Goal: Information Seeking & Learning: Compare options

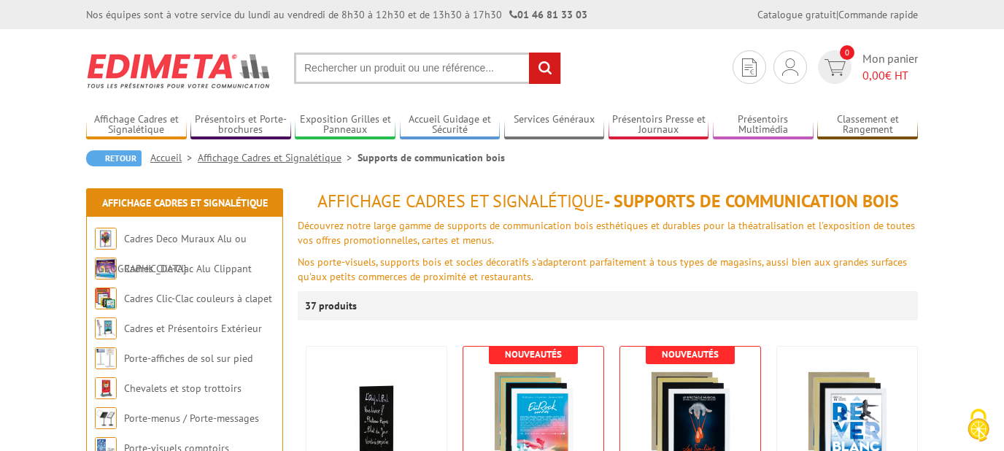
click at [460, 69] on input "text" at bounding box center [427, 68] width 267 height 31
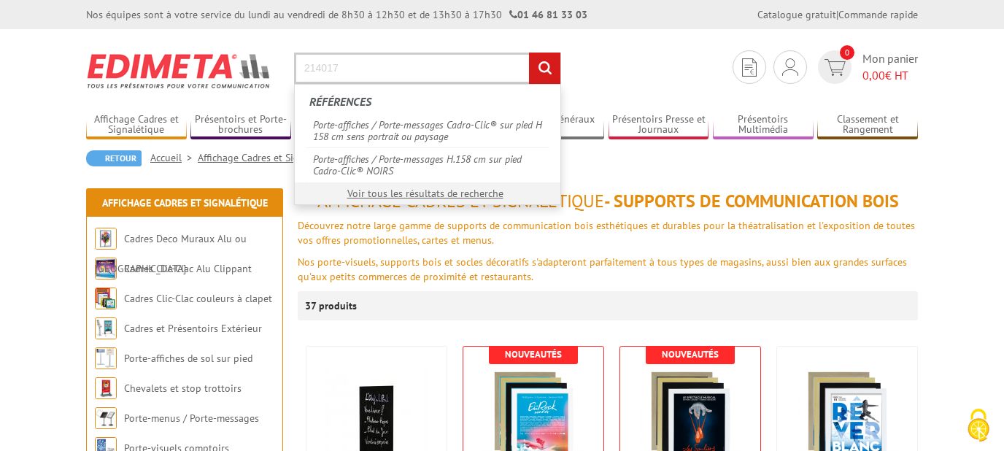
type input "214017"
click at [529, 53] on input "rechercher" at bounding box center [544, 68] width 31 height 31
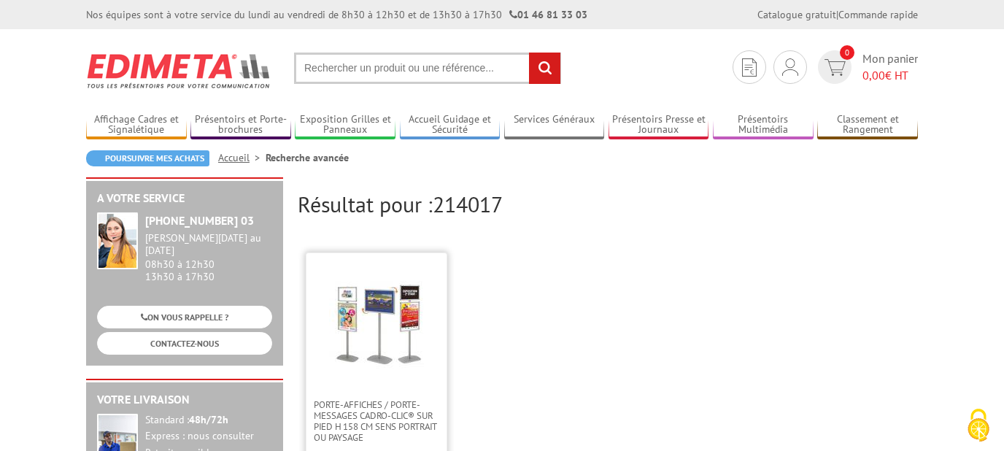
click at [403, 317] on img at bounding box center [376, 322] width 95 height 95
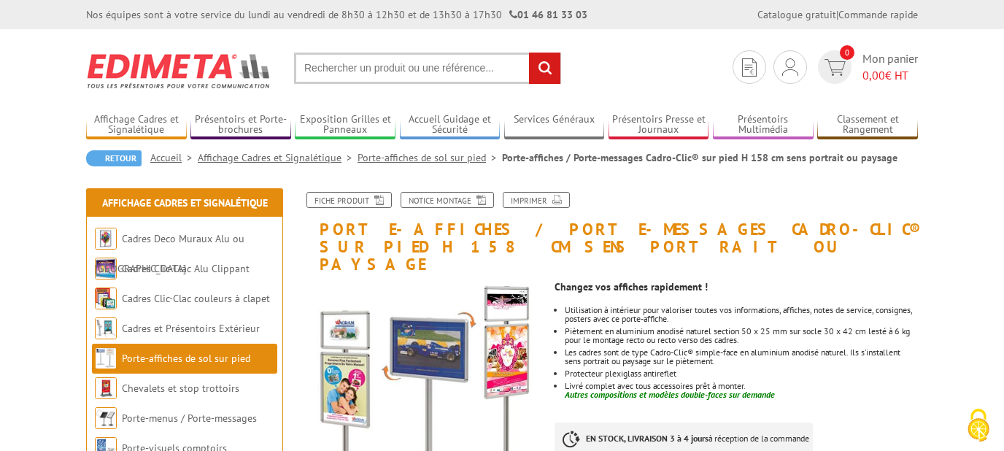
click at [399, 66] on input "text" at bounding box center [427, 68] width 267 height 31
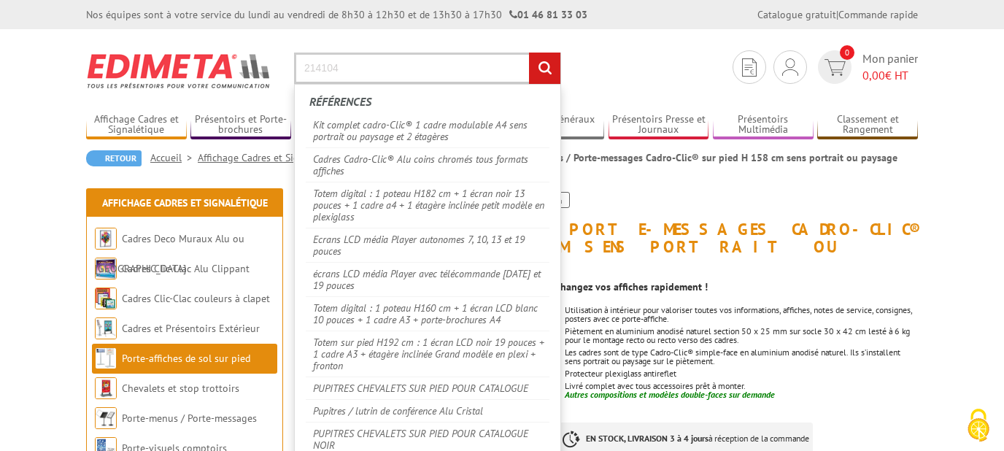
type input "214104"
click at [529, 53] on input "rechercher" at bounding box center [544, 68] width 31 height 31
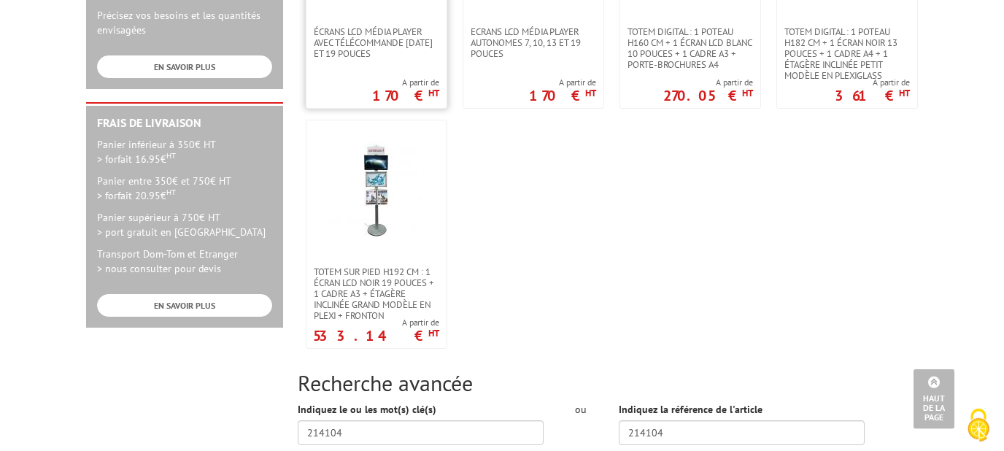
scroll to position [705, 0]
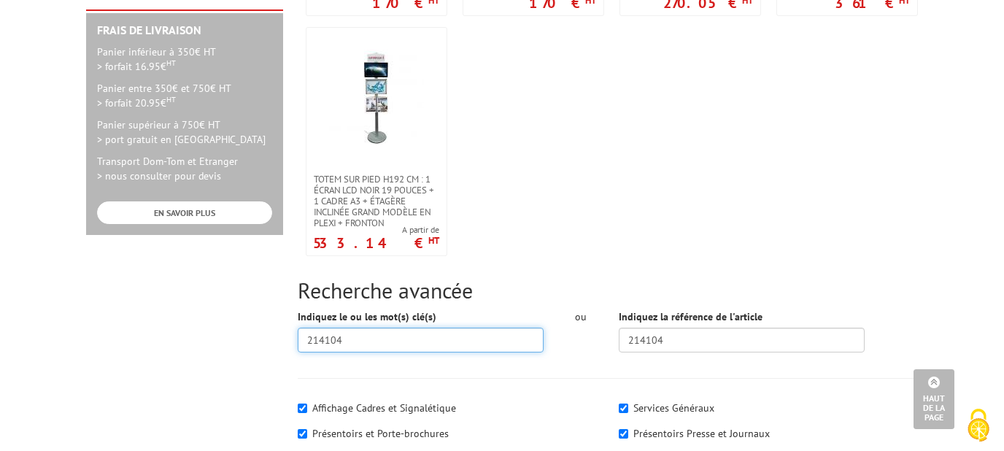
click at [333, 338] on input "214104" at bounding box center [421, 340] width 246 height 25
type input "214184"
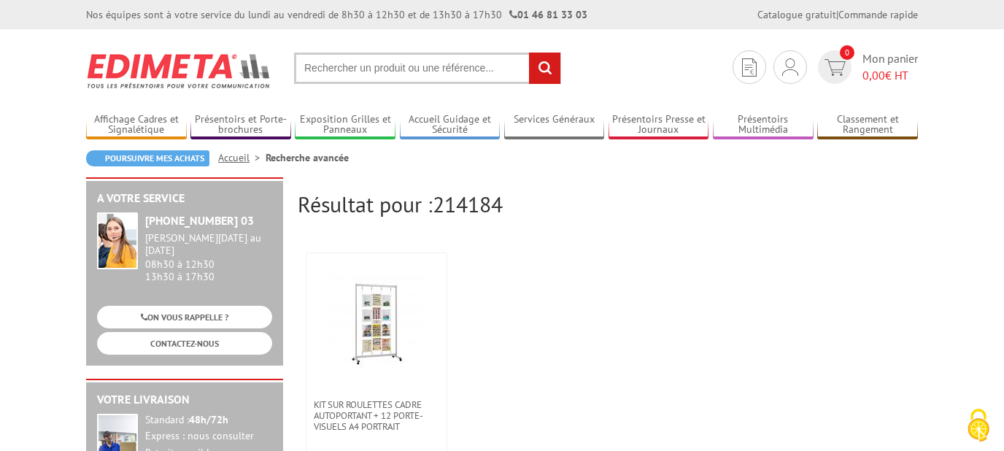
click at [451, 69] on input "text" at bounding box center [427, 68] width 267 height 31
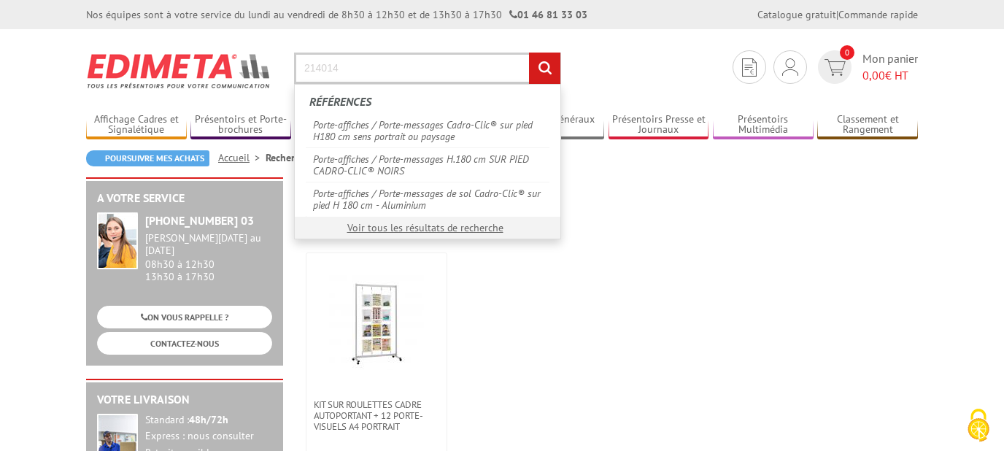
type input "214014"
click at [529, 53] on input "rechercher" at bounding box center [544, 68] width 31 height 31
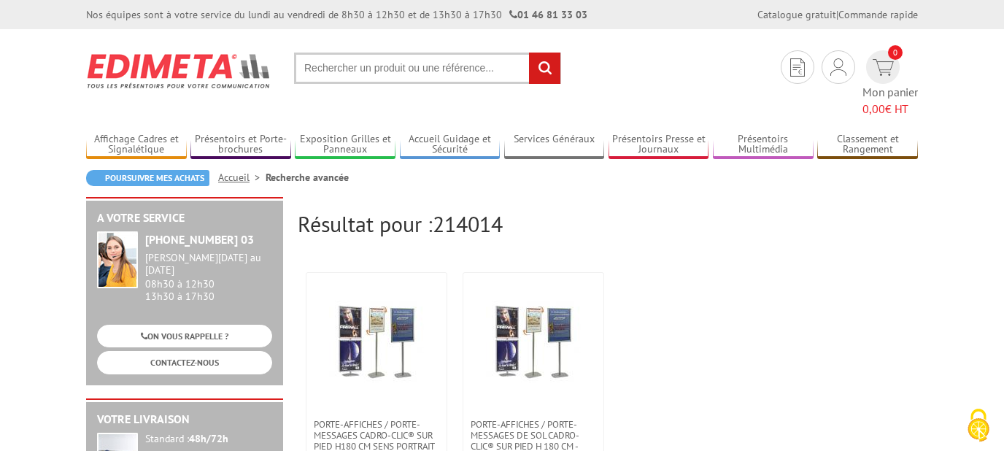
click at [384, 53] on section "Je me connecte Nouveau client ? Inscrivez-vous 0 Mon panier 0,00 € HT recherche…" at bounding box center [502, 73] width 832 height 88
click at [404, 66] on input "text" at bounding box center [427, 68] width 267 height 31
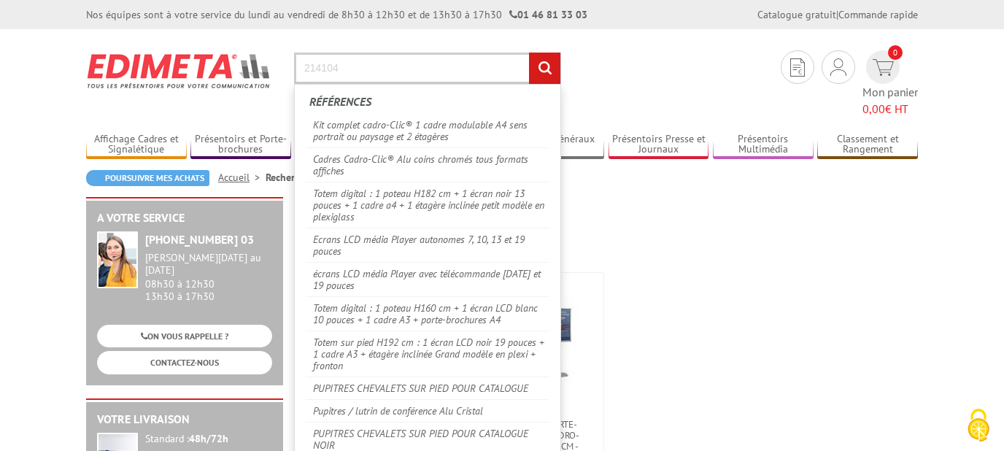
type input "214104"
click at [529, 53] on input "rechercher" at bounding box center [544, 68] width 31 height 31
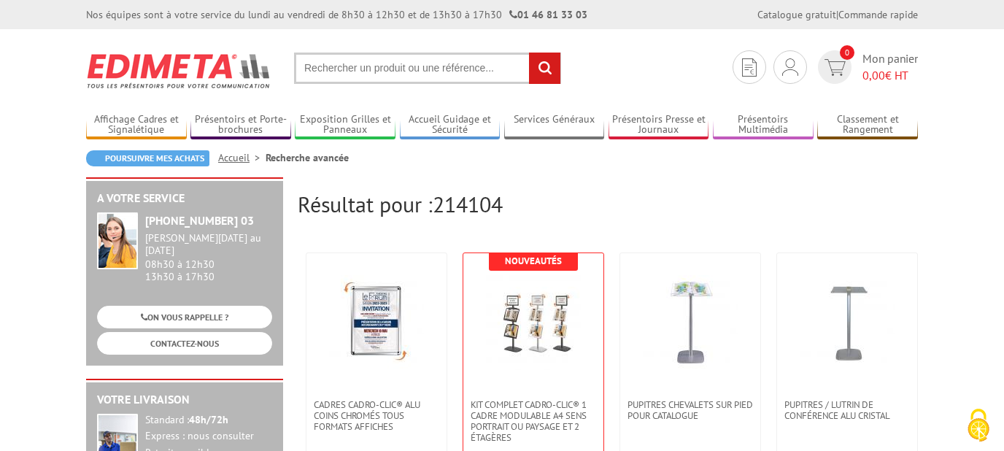
click at [447, 62] on input "text" at bounding box center [427, 68] width 267 height 31
paste input "214691"
type input "214691"
click at [550, 69] on input "rechercher" at bounding box center [544, 68] width 31 height 31
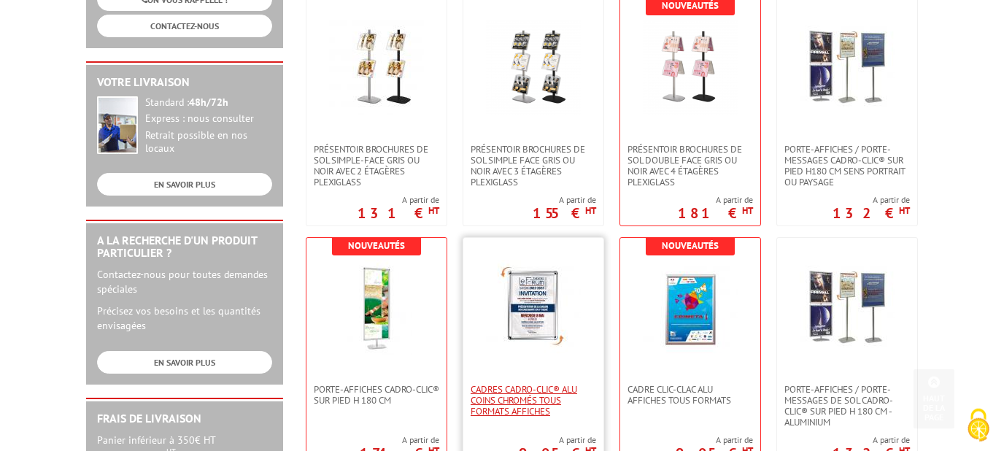
scroll to position [392, 0]
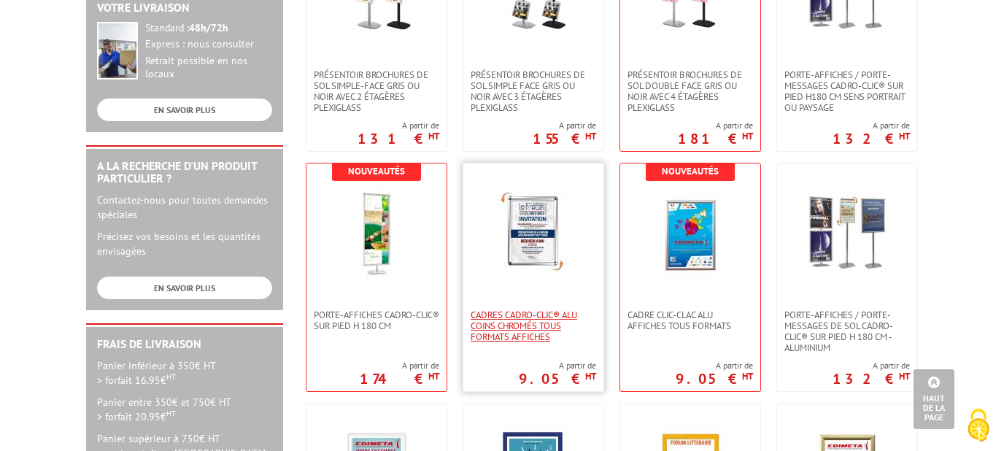
click at [562, 330] on span "Cadres Cadro-Clic® Alu coins chromés tous formats affiches" at bounding box center [533, 325] width 125 height 33
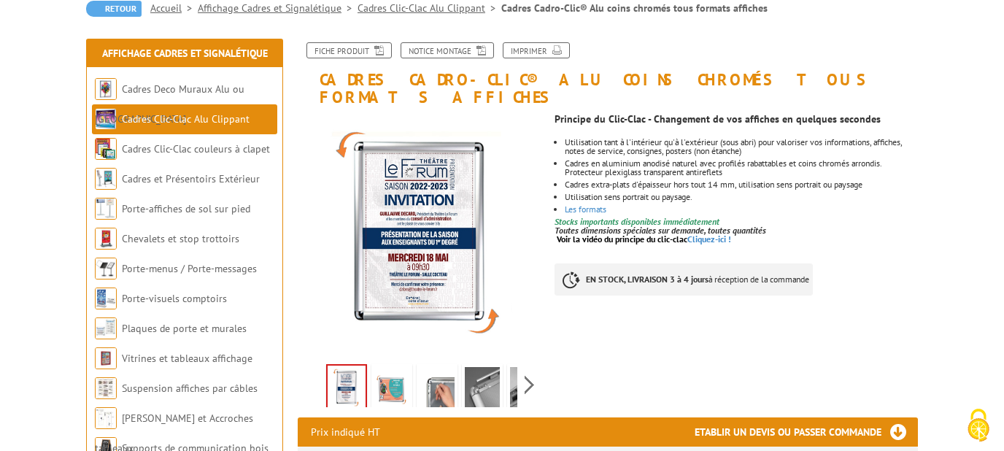
scroll to position [157, 0]
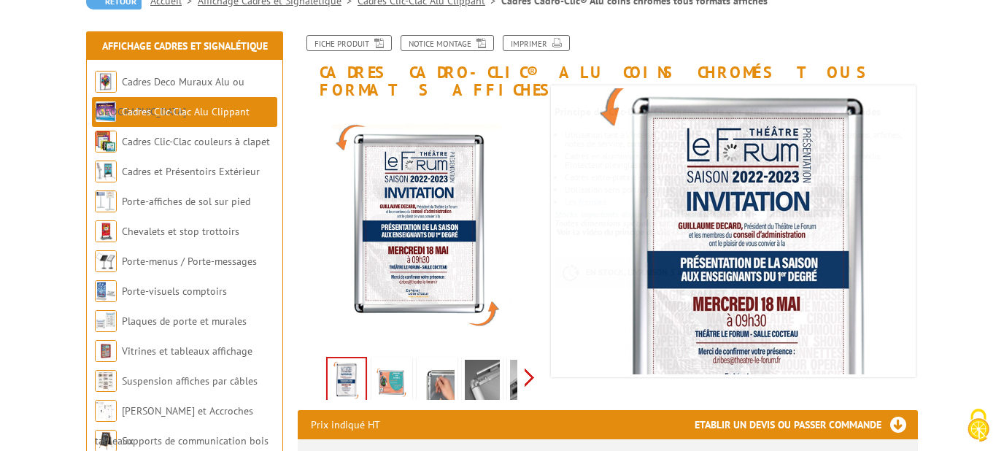
click at [529, 354] on div "Previous Next" at bounding box center [421, 377] width 246 height 51
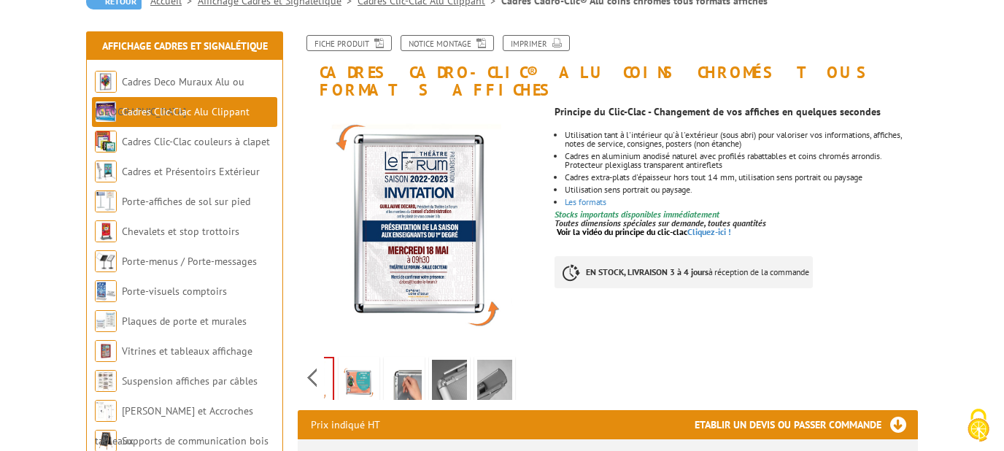
click at [529, 354] on div "Previous Next" at bounding box center [421, 377] width 246 height 51
click at [377, 357] on link at bounding box center [358, 382] width 41 height 51
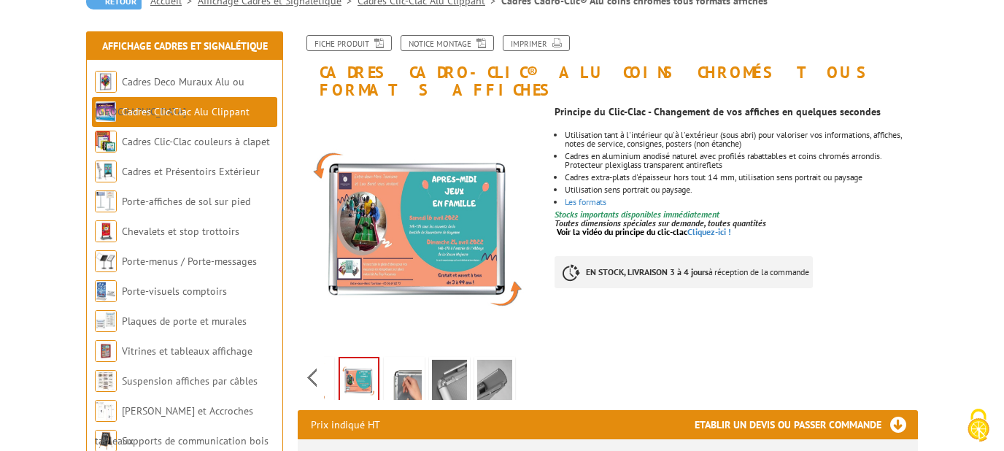
click at [397, 363] on img at bounding box center [404, 382] width 35 height 45
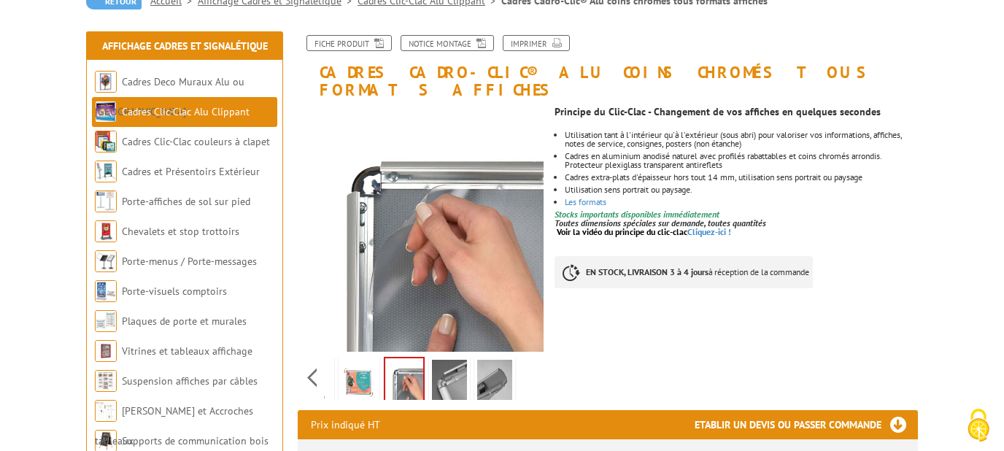
click at [433, 360] on img at bounding box center [449, 382] width 35 height 45
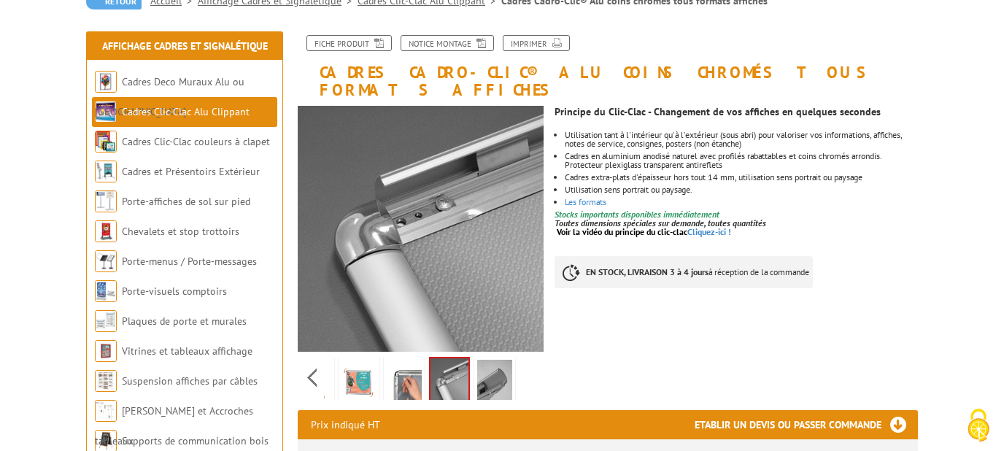
click at [499, 366] on img at bounding box center [494, 382] width 35 height 45
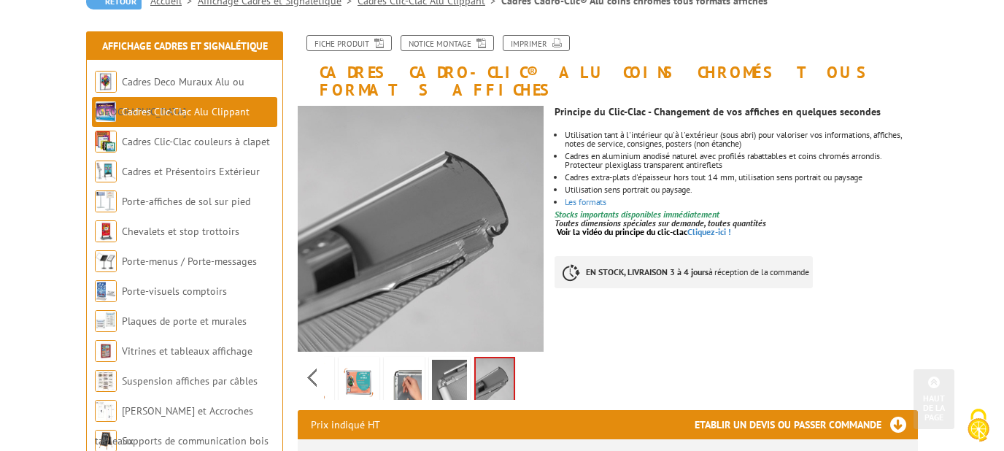
scroll to position [0, 0]
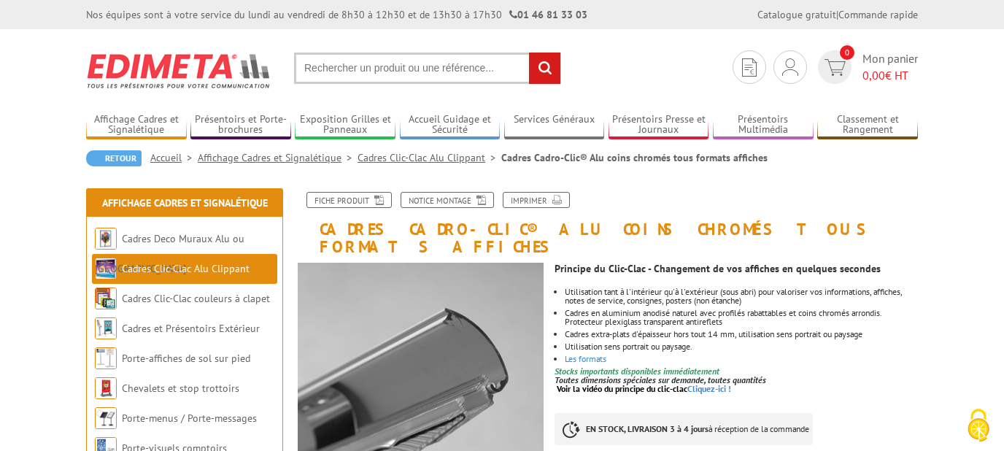
click at [482, 70] on input "text" at bounding box center [427, 68] width 267 height 31
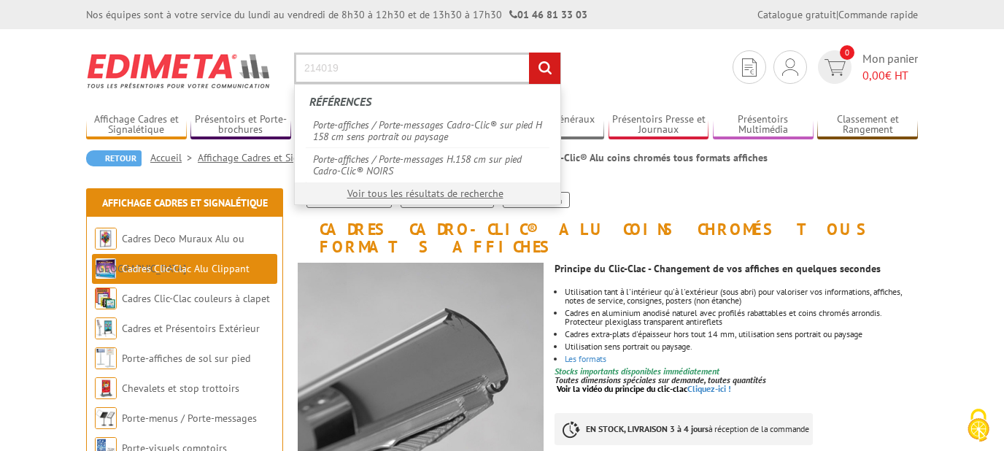
type input "214019"
click at [529, 53] on input "rechercher" at bounding box center [544, 68] width 31 height 31
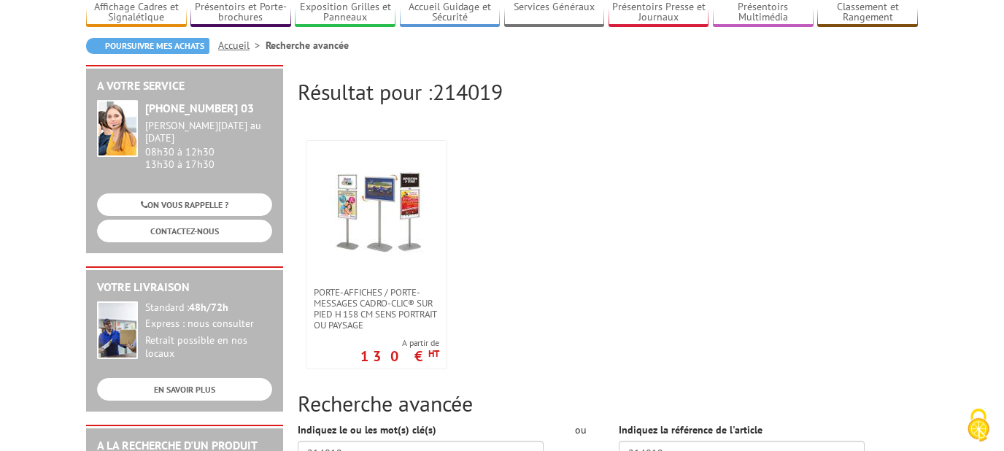
scroll to position [157, 0]
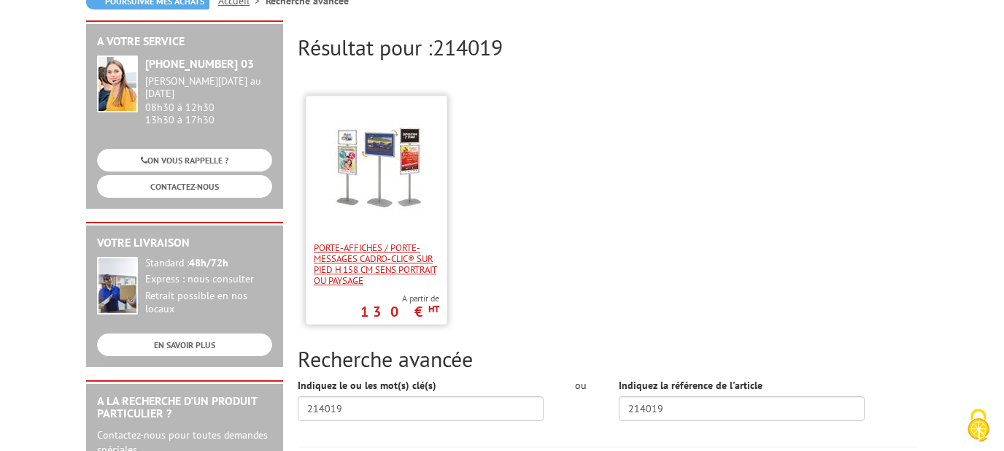
click at [400, 269] on span "Porte-affiches / Porte-messages Cadro-Clic® sur pied H 158 cm sens portrait ou …" at bounding box center [376, 264] width 125 height 44
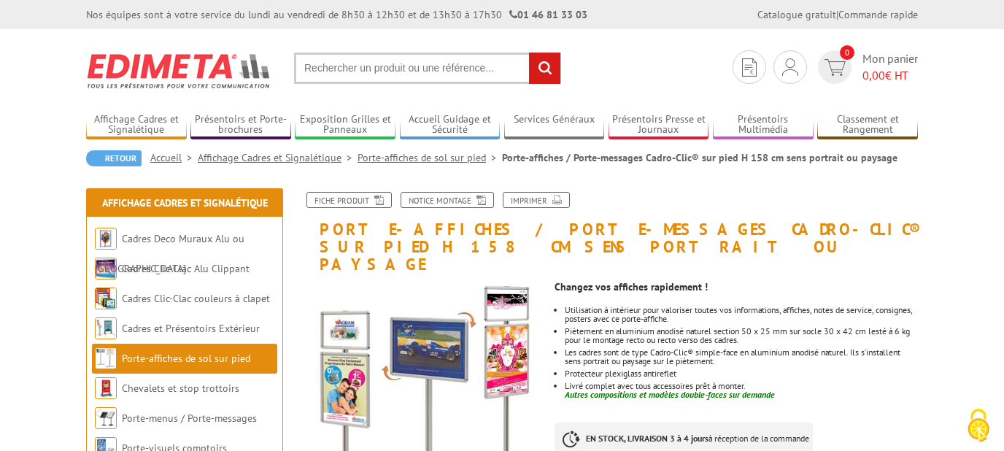
click at [309, 71] on input "text" at bounding box center [427, 68] width 267 height 31
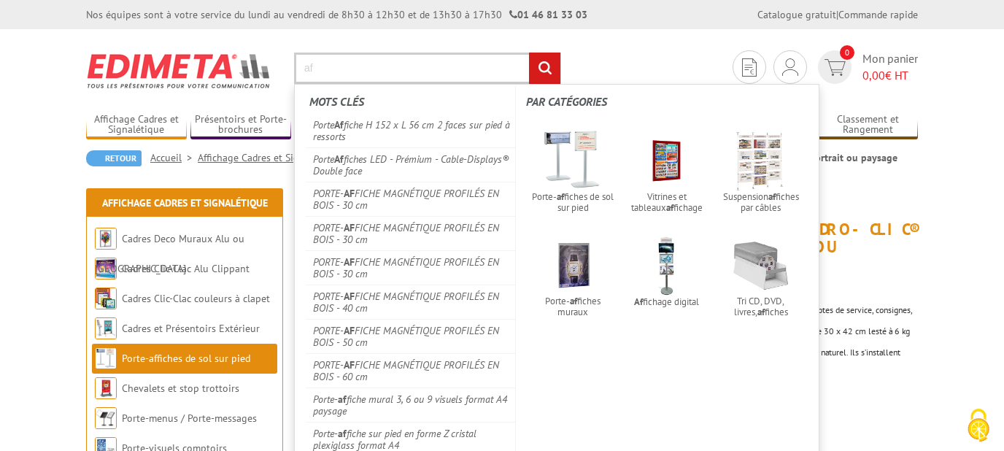
type input "a"
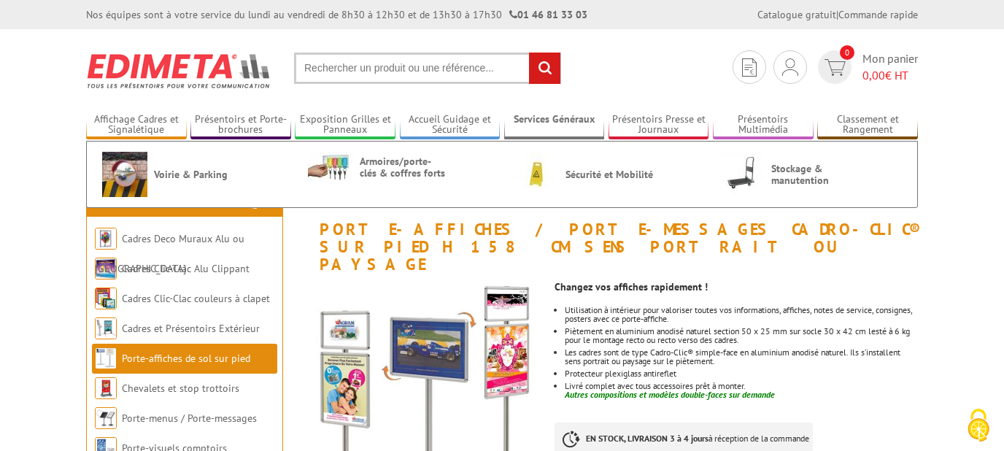
click at [551, 117] on link "Services Généraux" at bounding box center [554, 125] width 101 height 24
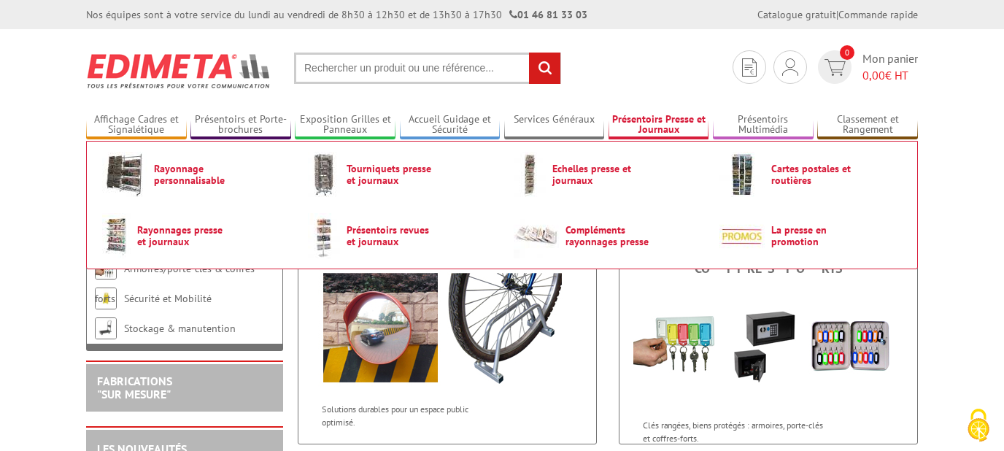
click at [658, 133] on link "Présentoirs Presse et Journaux" at bounding box center [658, 125] width 101 height 24
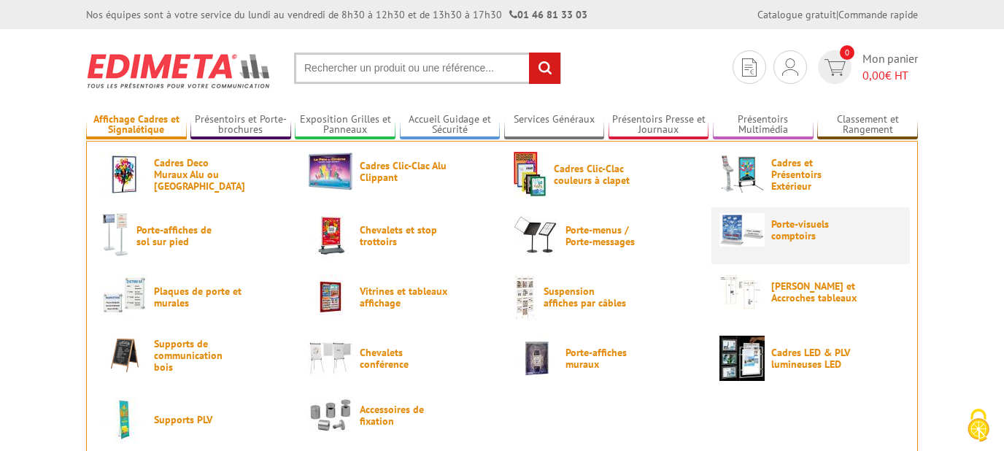
click at [823, 233] on span "Porte-visuels comptoirs" at bounding box center [815, 229] width 88 height 23
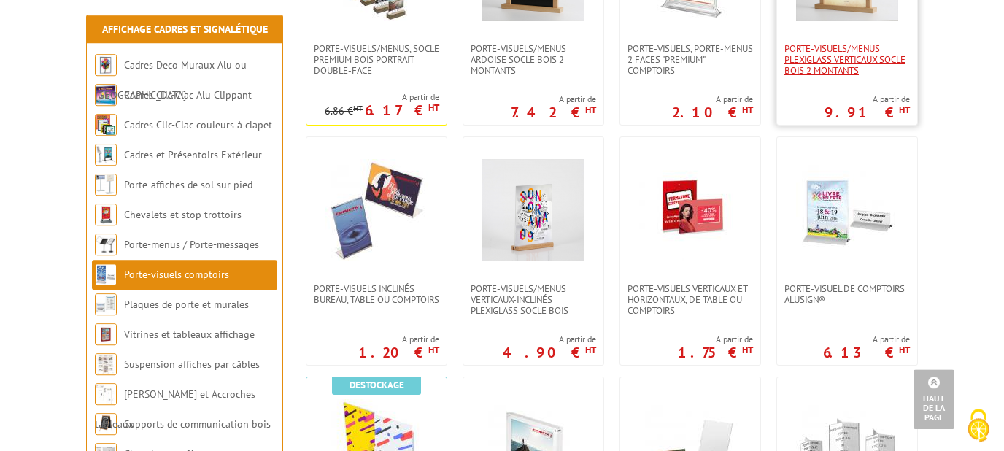
scroll to position [627, 0]
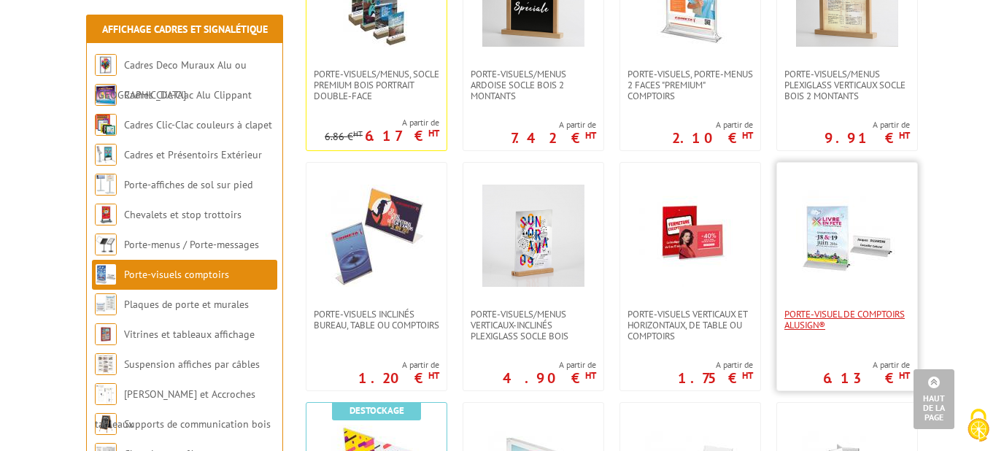
click at [880, 309] on span "Porte-visuel de comptoirs AluSign®" at bounding box center [846, 320] width 125 height 22
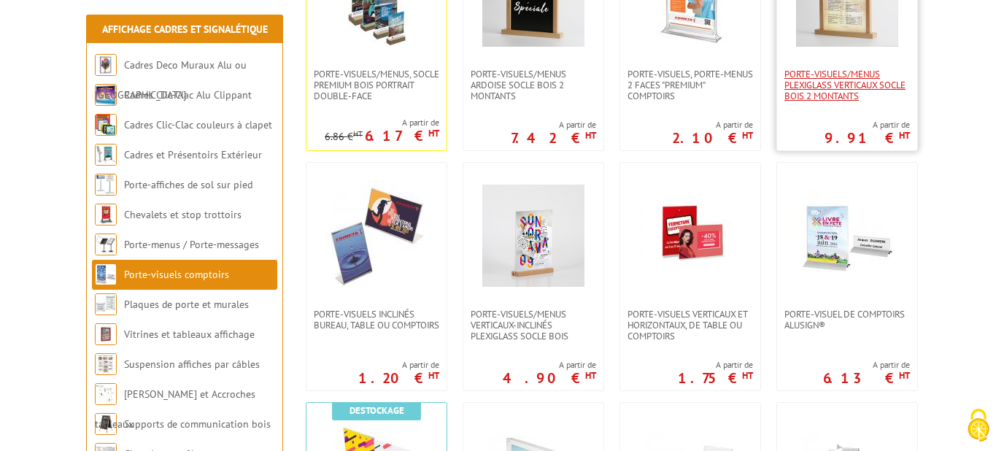
click at [843, 71] on span "Porte-Visuels/Menus Plexiglass Verticaux Socle Bois 2 Montants" at bounding box center [846, 85] width 125 height 33
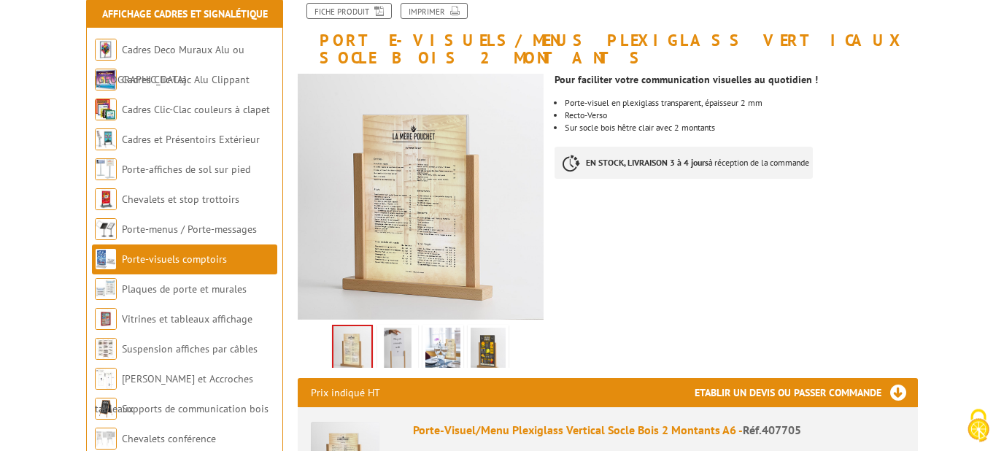
scroll to position [235, 0]
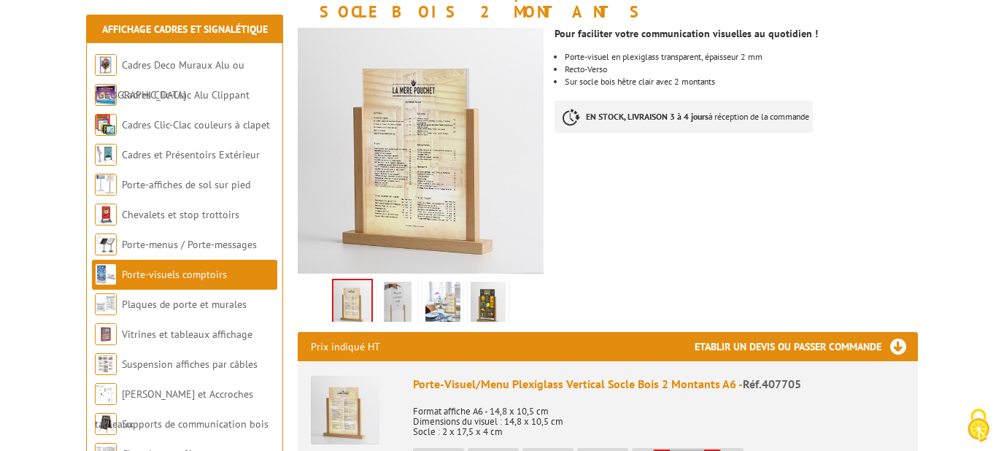
click at [407, 284] on img at bounding box center [397, 304] width 35 height 45
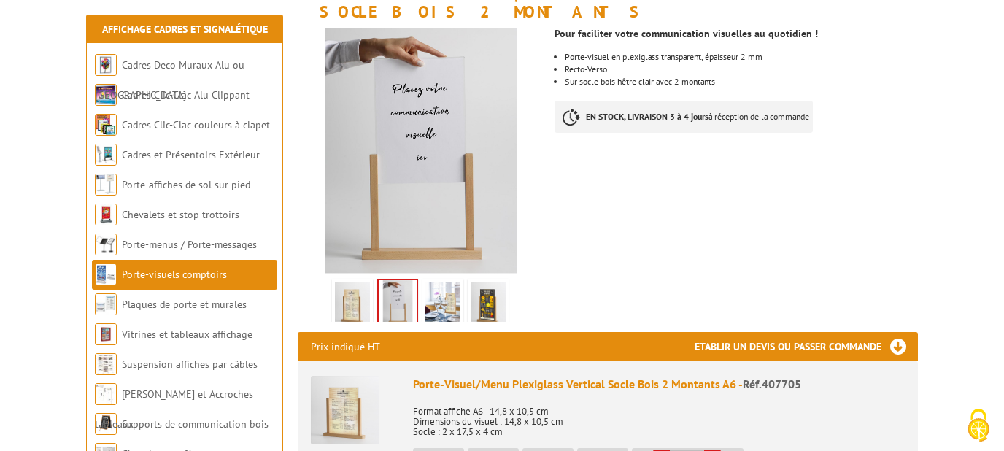
click at [427, 286] on img at bounding box center [442, 304] width 35 height 45
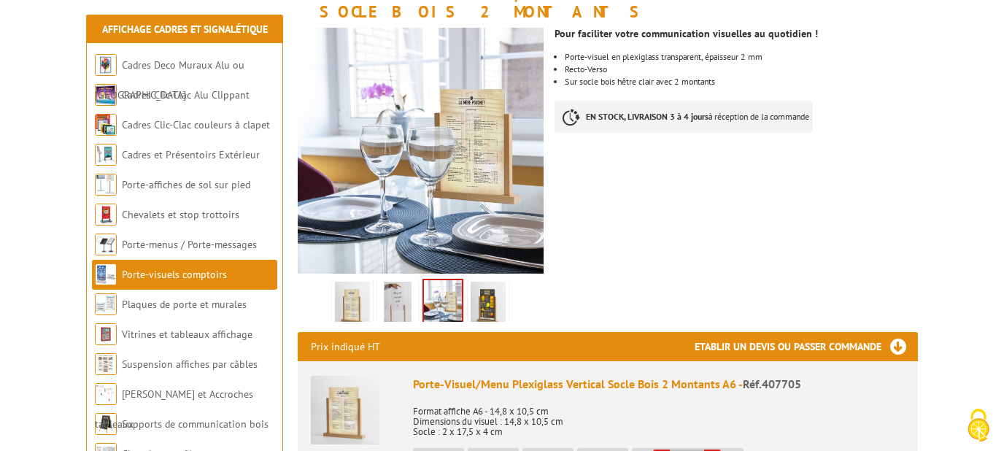
click at [487, 286] on img at bounding box center [488, 304] width 35 height 45
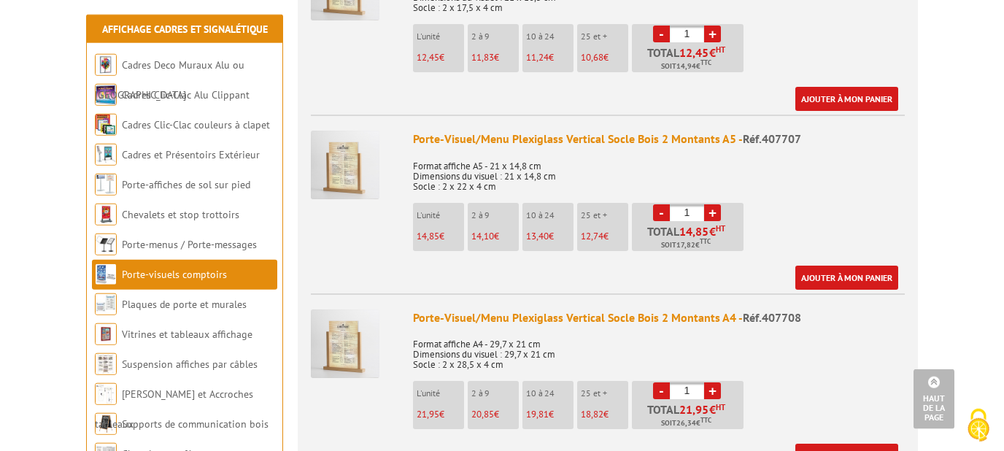
scroll to position [862, 0]
